Goal: Information Seeking & Learning: Learn about a topic

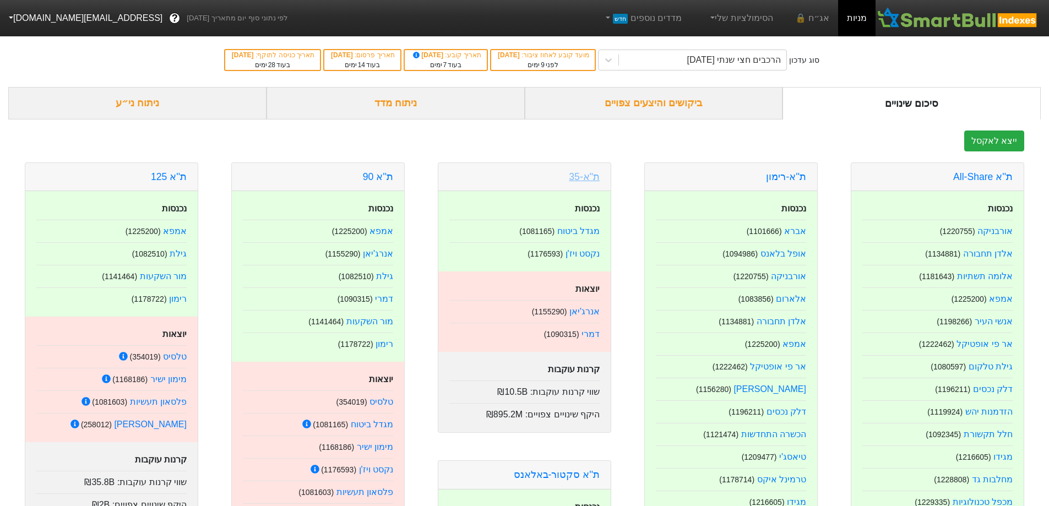
click at [596, 178] on link "ת"א-35" at bounding box center [584, 176] width 31 height 11
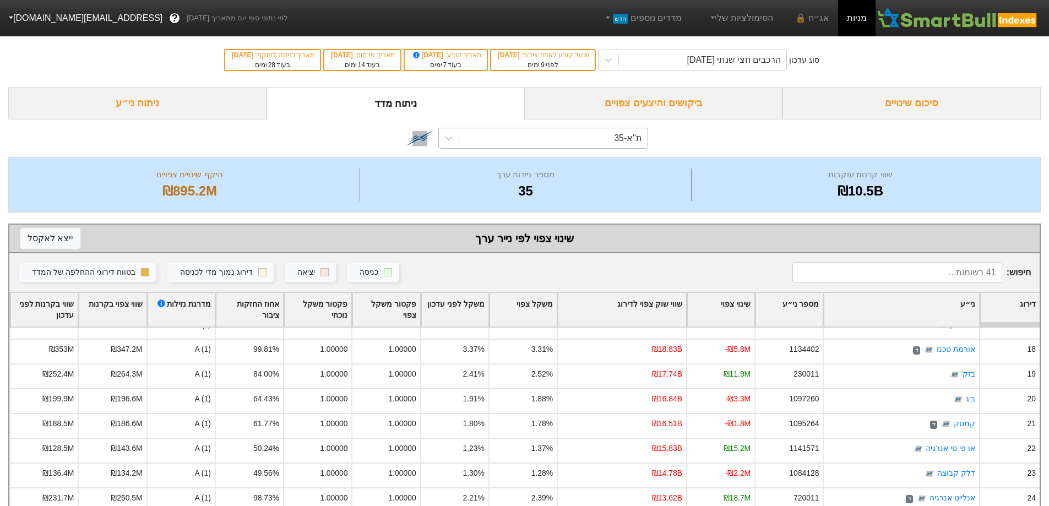
click at [614, 139] on div "ת"א-35" at bounding box center [553, 138] width 188 height 20
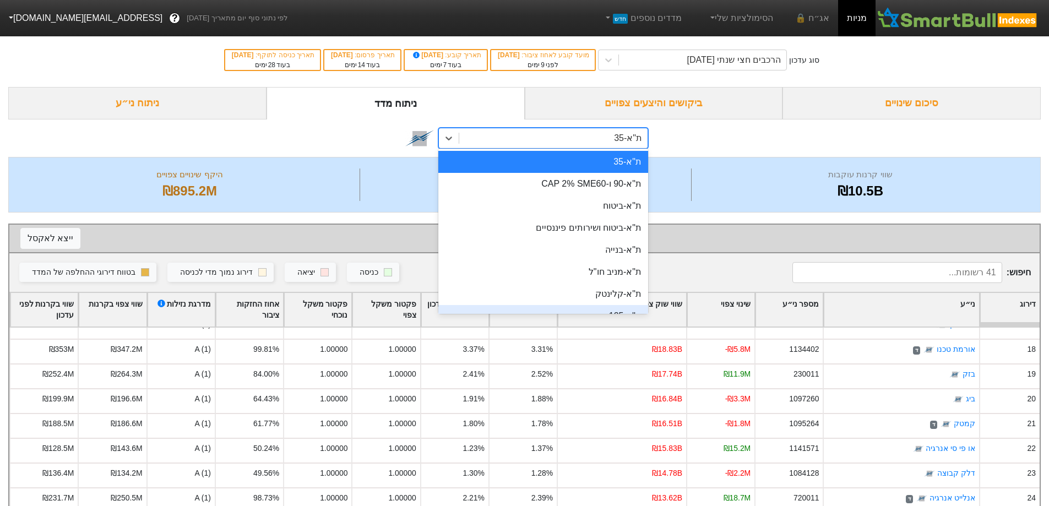
scroll to position [55, 0]
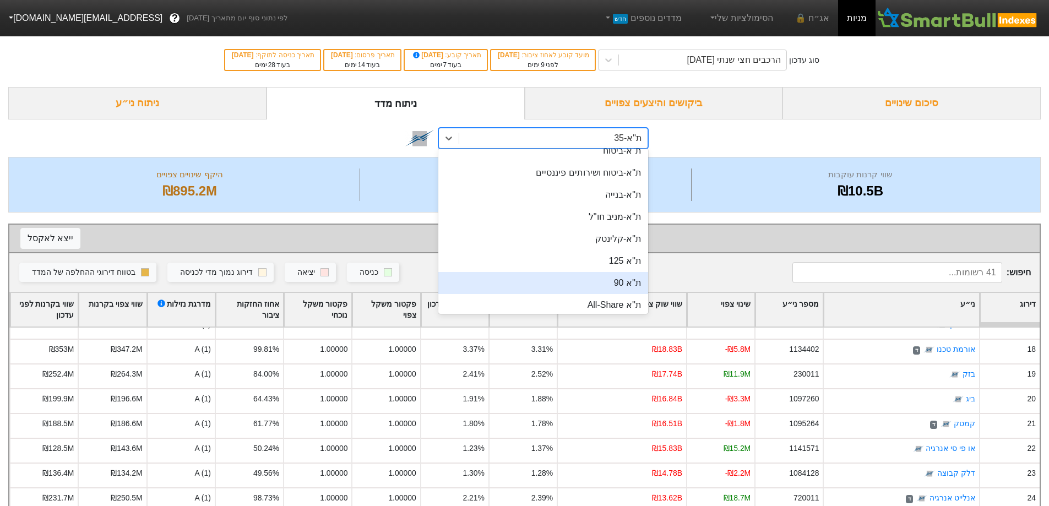
click at [617, 282] on div "ת''א 90" at bounding box center [543, 283] width 210 height 22
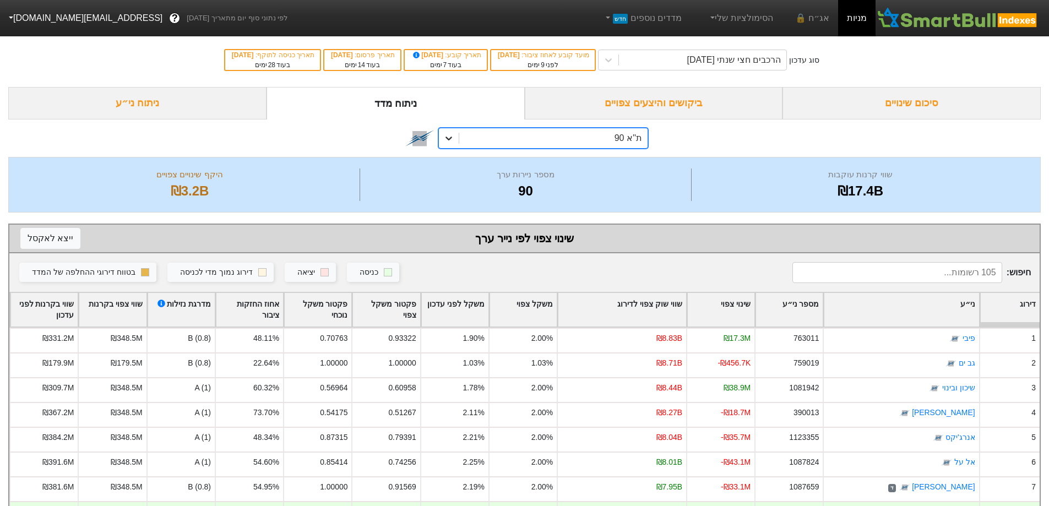
click at [453, 140] on icon at bounding box center [448, 138] width 11 height 11
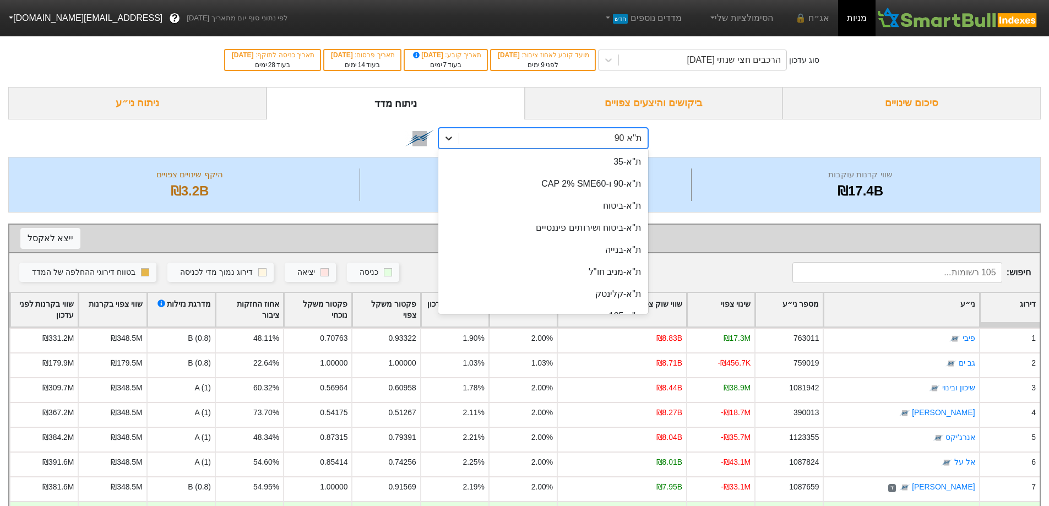
scroll to position [42, 0]
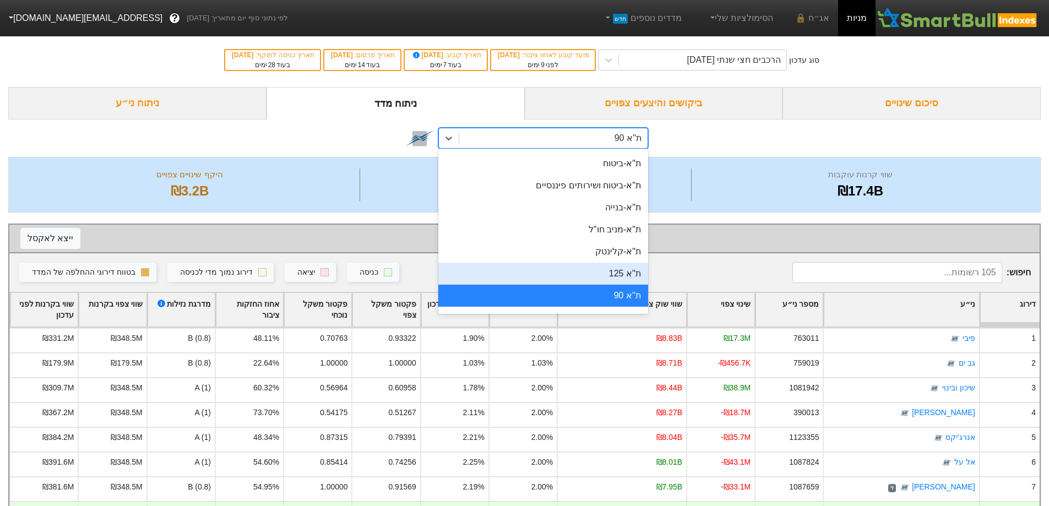
click at [622, 280] on div "ת''א 125" at bounding box center [543, 274] width 210 height 22
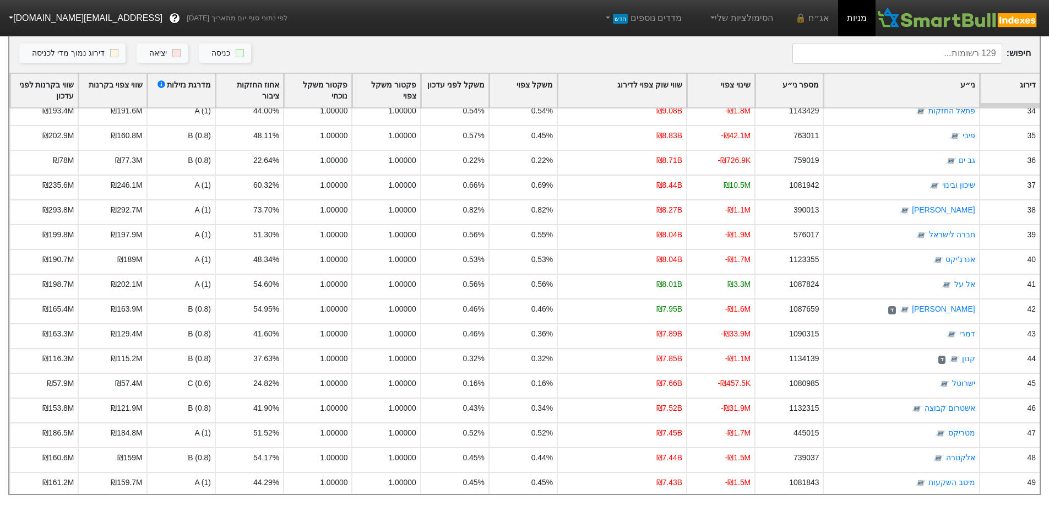
scroll to position [172, 0]
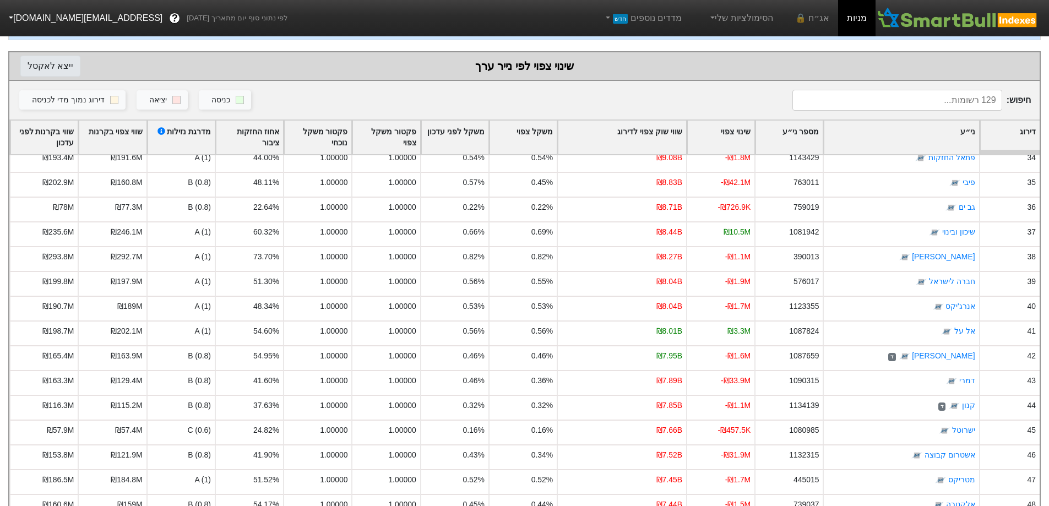
click at [63, 65] on button "ייצא ל אקסל" at bounding box center [50, 66] width 60 height 21
